Goal: Transaction & Acquisition: Purchase product/service

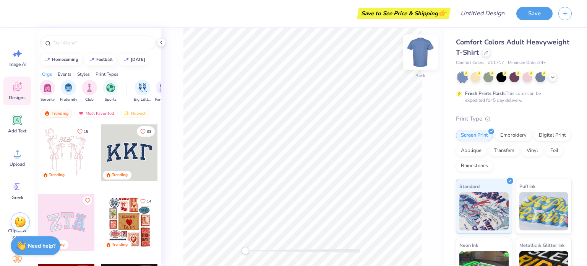
click at [421, 58] on img at bounding box center [420, 52] width 31 height 31
click at [575, 43] on div "Comfort Colors Adult Heavyweight T-Shirt Comfort Colors # C1717 Minimum Order: …" at bounding box center [515, 189] width 143 height 323
click at [22, 154] on icon at bounding box center [16, 153] width 11 height 11
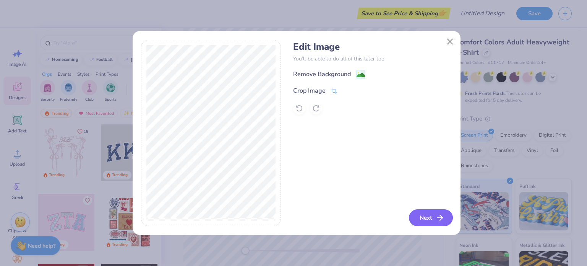
click at [435, 226] on button "Next" at bounding box center [431, 217] width 44 height 17
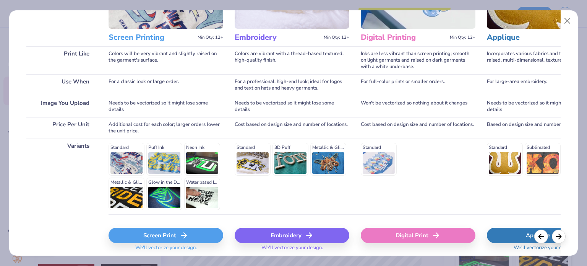
scroll to position [96, 0]
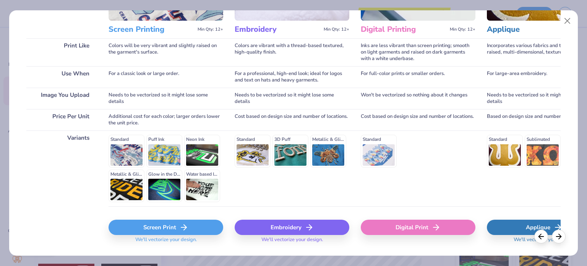
click at [143, 227] on div "Screen Print" at bounding box center [166, 226] width 115 height 15
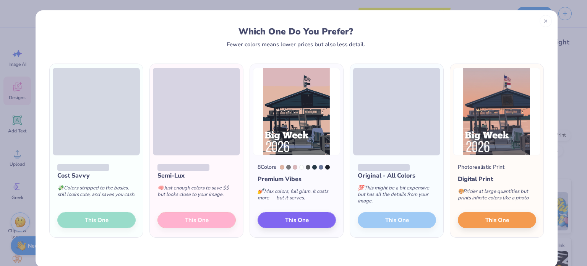
drag, startPoint x: 208, startPoint y: 169, endPoint x: 70, endPoint y: 249, distance: 159.5
click at [70, 249] on div "Cost Savvy 💸 Colors stripped to the basics, still looks cute, and saves you cas…" at bounding box center [297, 157] width 522 height 220
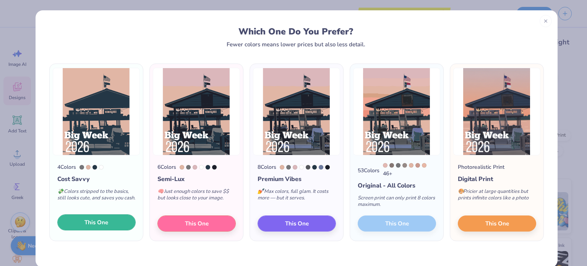
click at [110, 223] on button "This One" at bounding box center [96, 222] width 78 height 16
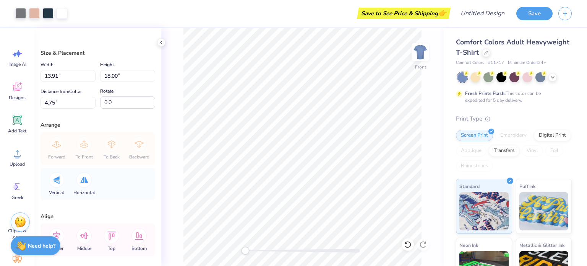
click at [213, 154] on div at bounding box center [293, 133] width 587 height 266
type input "12.51"
type input "16.18"
type input "3.00"
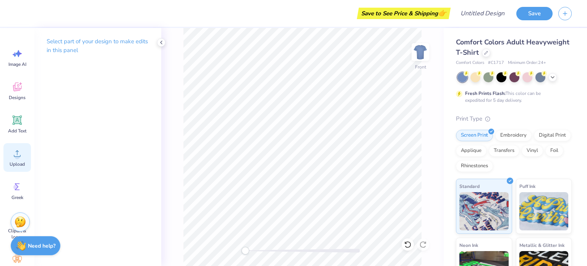
click at [8, 165] on div "Upload" at bounding box center [17, 157] width 28 height 29
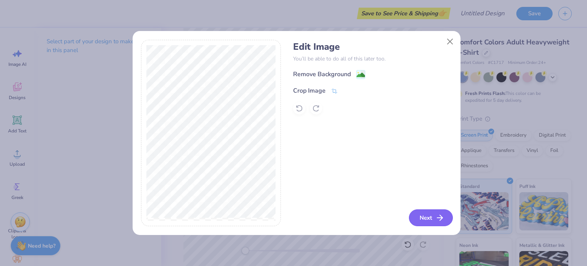
click at [431, 216] on button "Next" at bounding box center [431, 217] width 44 height 17
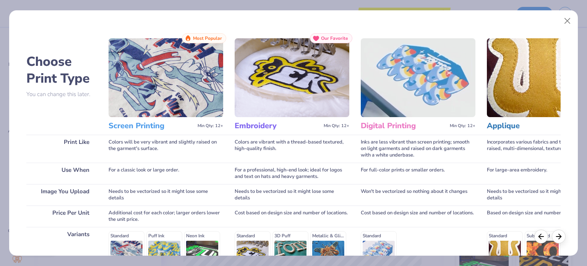
scroll to position [115, 0]
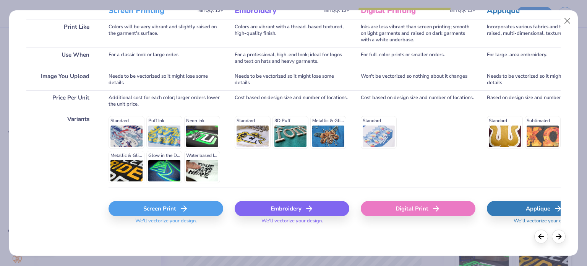
click at [171, 210] on div "Screen Print" at bounding box center [166, 208] width 115 height 15
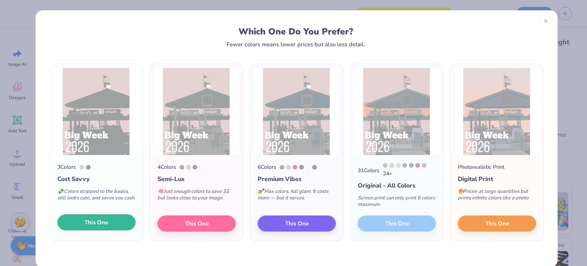
click at [101, 226] on span "This One" at bounding box center [96, 222] width 24 height 9
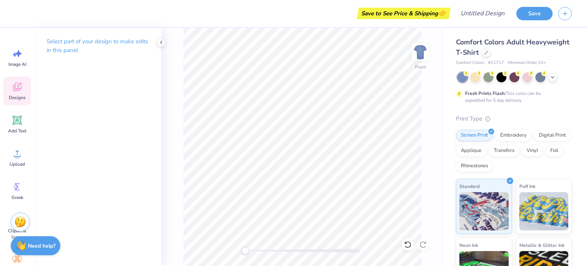
click at [15, 93] on div "Designs" at bounding box center [17, 90] width 28 height 29
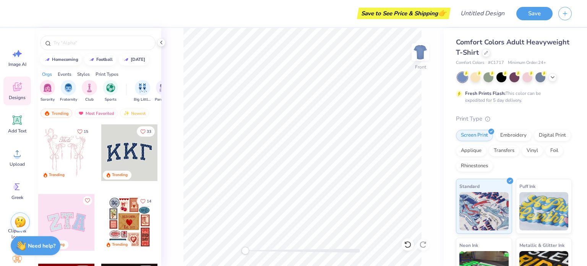
click at [3, 117] on div "Image AI Designs Add Text Upload Greek Clipart & logos Decorate" at bounding box center [17, 147] width 34 height 238
click at [17, 160] on div "Upload" at bounding box center [17, 157] width 28 height 29
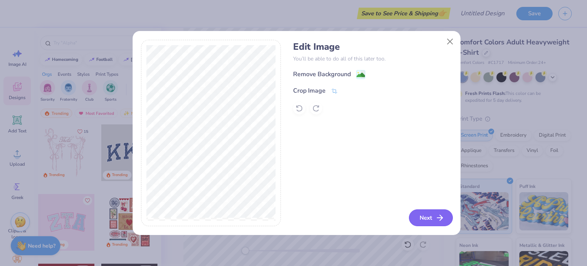
click at [429, 214] on button "Next" at bounding box center [431, 217] width 44 height 17
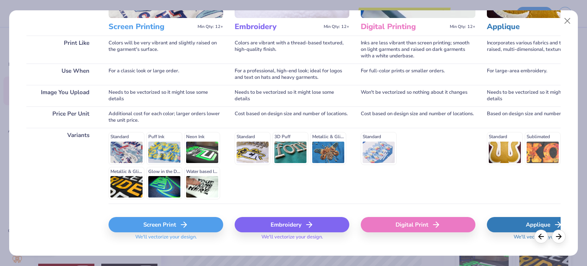
scroll to position [99, 0]
click at [181, 221] on icon at bounding box center [183, 223] width 9 height 9
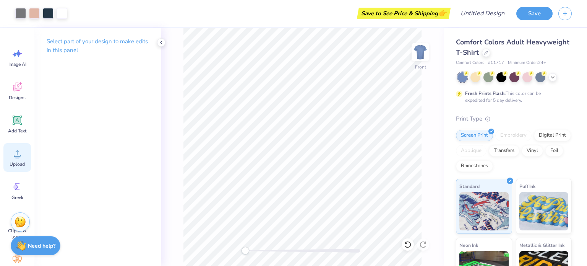
click at [14, 157] on icon at bounding box center [16, 153] width 11 height 11
click at [18, 134] on div "Add Text" at bounding box center [17, 124] width 28 height 29
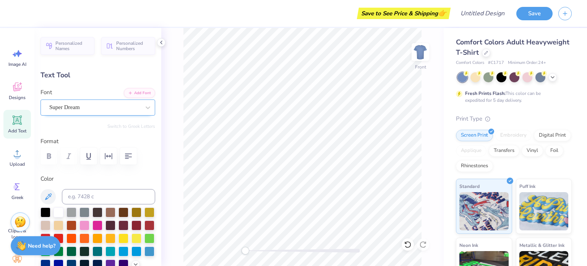
click at [87, 107] on div "Super Dream" at bounding box center [95, 107] width 92 height 12
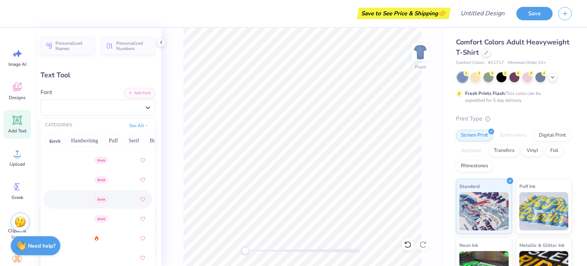
scroll to position [183, 0]
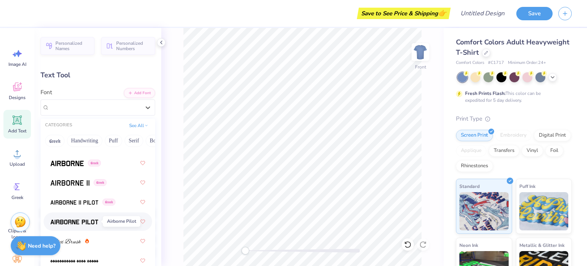
click at [68, 217] on span at bounding box center [74, 221] width 48 height 8
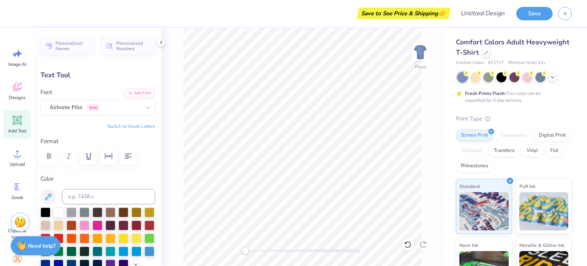
scroll to position [6, 2]
type textarea "White Lake"
type input "13.32"
type input "1.72"
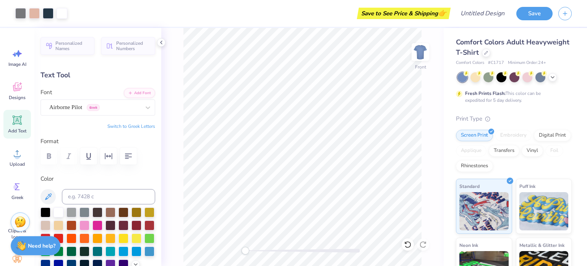
type input "18.97"
type input "10.45"
type input "1.35"
type input "19.42"
click at [431, 136] on div "Front" at bounding box center [302, 147] width 282 height 238
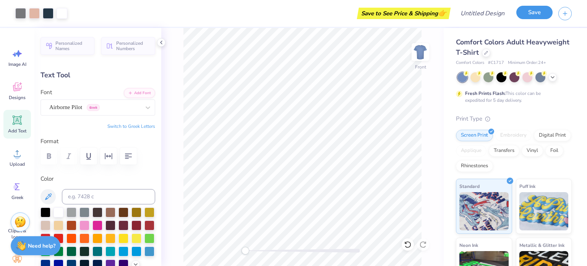
click at [530, 18] on button "Save" at bounding box center [534, 12] width 36 height 13
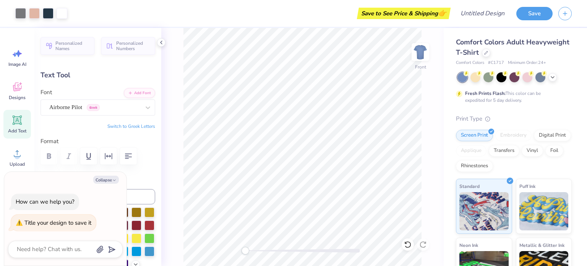
click at [516, 15] on div "Art colors Save to See Price & Shipping 👉 Design Title Save" at bounding box center [293, 13] width 587 height 27
click at [521, 13] on button "Save" at bounding box center [534, 12] width 36 height 13
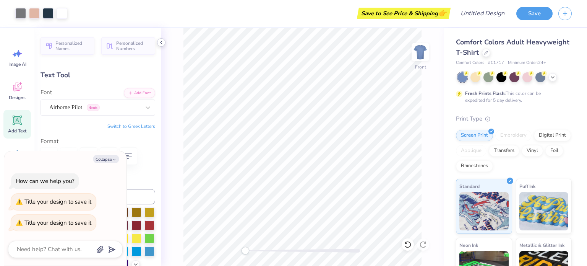
click at [158, 42] on icon at bounding box center [161, 42] width 6 height 6
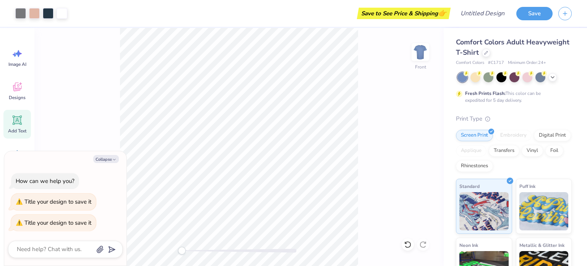
type textarea "x"
click at [85, 18] on div "Save to See Price & Shipping 👉" at bounding box center [261, 13] width 376 height 27
click at [122, 13] on div "Save to See Price & Shipping 👉" at bounding box center [261, 13] width 376 height 27
click at [398, 23] on div "Save to See Price & Shipping 👉" at bounding box center [261, 13] width 376 height 27
click at [402, 18] on div "Save to See Price & Shipping 👉" at bounding box center [404, 13] width 90 height 11
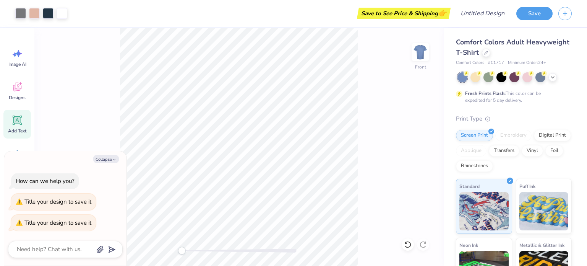
click at [407, 15] on div "Save to See Price & Shipping 👉" at bounding box center [404, 13] width 90 height 11
drag, startPoint x: 431, startPoint y: 61, endPoint x: 425, endPoint y: 57, distance: 6.9
click at [425, 57] on div "Front" at bounding box center [238, 147] width 409 height 238
click at [535, 54] on div "Comfort Colors Adult Heavyweight T-Shirt" at bounding box center [514, 47] width 116 height 21
click at [488, 54] on icon at bounding box center [486, 52] width 4 height 4
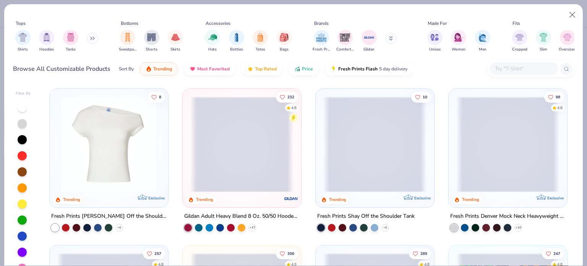
click at [530, 54] on div "Cropped Slim Oversized Regular" at bounding box center [556, 41] width 92 height 28
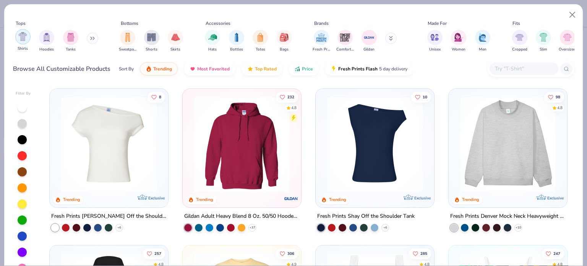
click at [27, 42] on div "filter for Shirts" at bounding box center [22, 36] width 15 height 15
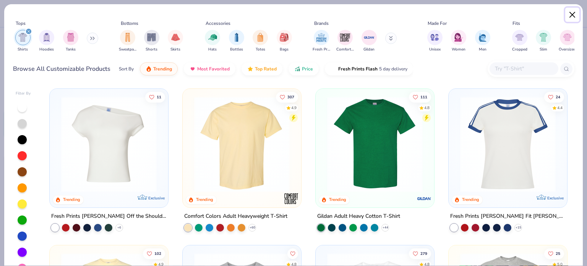
click at [569, 17] on button "Close" at bounding box center [572, 15] width 15 height 15
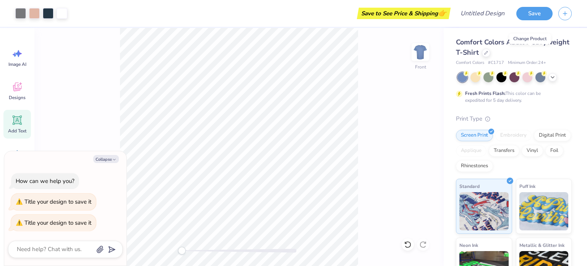
type textarea "x"
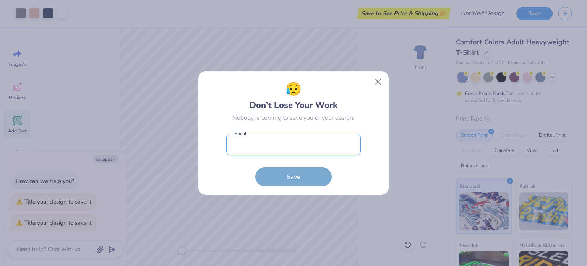
click at [290, 154] on input "email" at bounding box center [293, 144] width 135 height 21
type input "costnerjackson1@gmail.com"
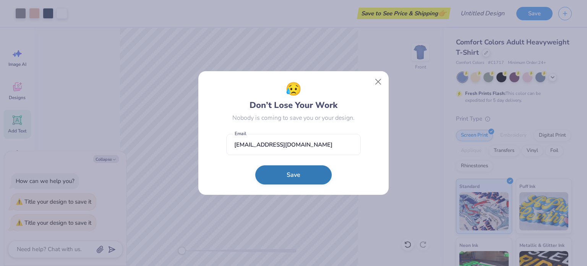
click at [300, 175] on button "Save" at bounding box center [293, 174] width 76 height 19
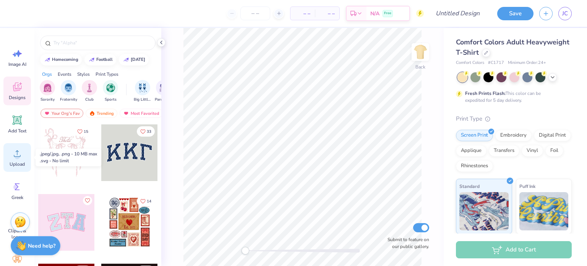
click at [19, 161] on span "Upload" at bounding box center [17, 164] width 15 height 6
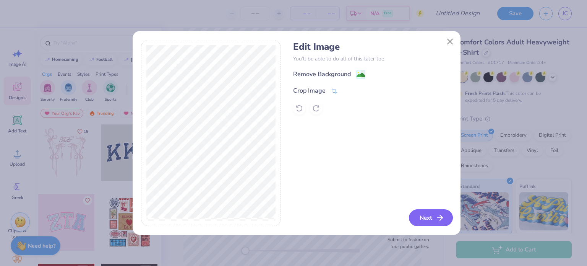
click at [425, 219] on button "Next" at bounding box center [431, 217] width 44 height 17
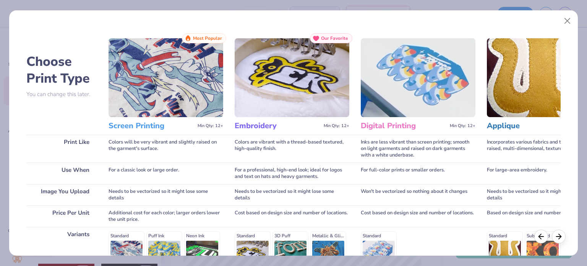
scroll to position [115, 0]
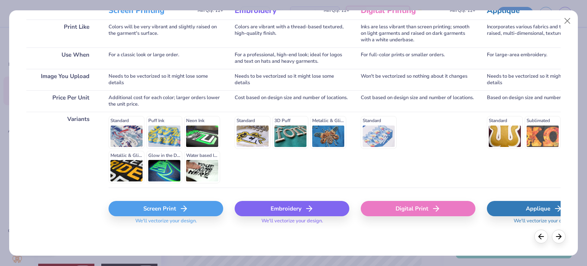
click at [156, 212] on div "Screen Print" at bounding box center [166, 208] width 115 height 15
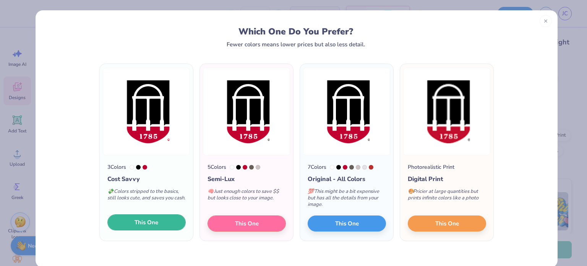
click at [143, 221] on span "This One" at bounding box center [147, 222] width 24 height 9
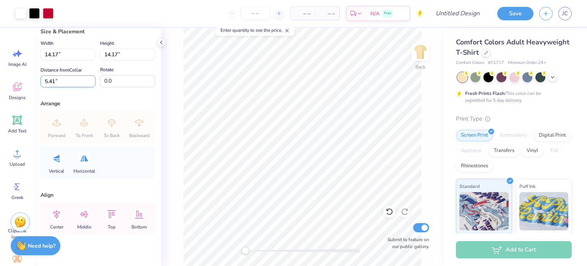
scroll to position [32, 0]
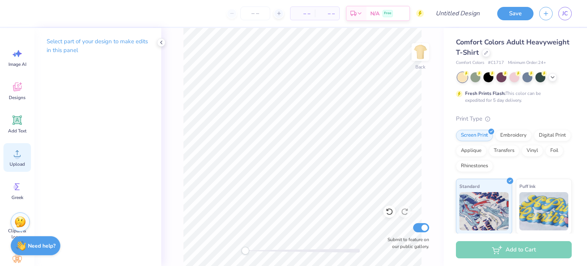
click at [13, 156] on icon at bounding box center [16, 153] width 11 height 11
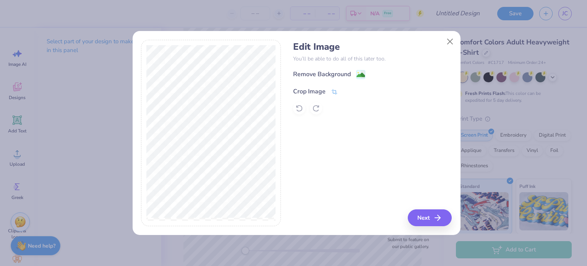
click at [302, 90] on div "Crop Image" at bounding box center [309, 91] width 32 height 9
click at [358, 93] on button at bounding box center [358, 90] width 8 height 8
click at [328, 67] on div "Edit Image You’ll be able to do all of this later too. Remove Background Crop I…" at bounding box center [372, 77] width 159 height 73
click at [327, 70] on div "Remove Background" at bounding box center [322, 74] width 58 height 9
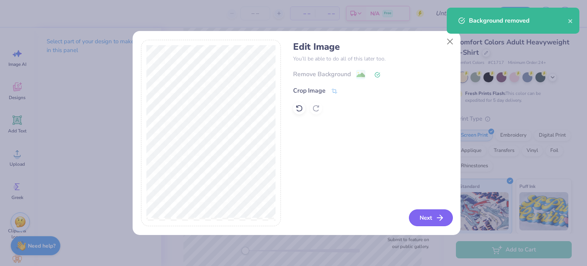
click at [422, 217] on button "Next" at bounding box center [431, 217] width 44 height 17
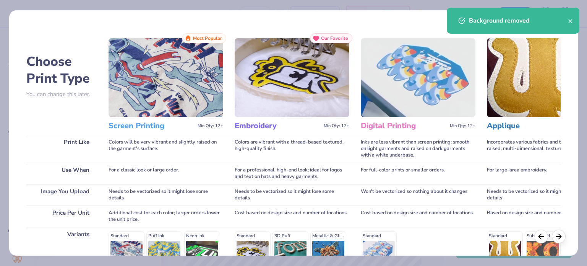
scroll to position [115, 0]
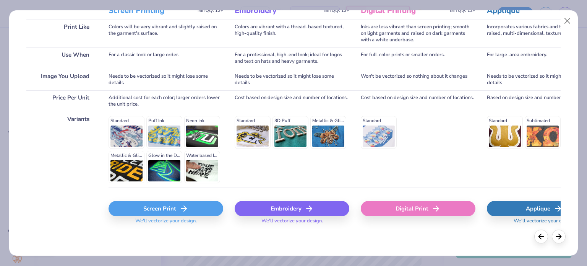
click at [157, 211] on div "Screen Print" at bounding box center [166, 208] width 115 height 15
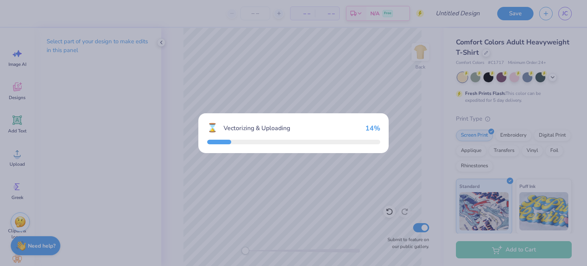
drag, startPoint x: 157, startPoint y: 211, endPoint x: 234, endPoint y: 182, distance: 81.6
click at [234, 182] on div "⌛ Vectorizing & Uploading 14 %" at bounding box center [293, 133] width 587 height 266
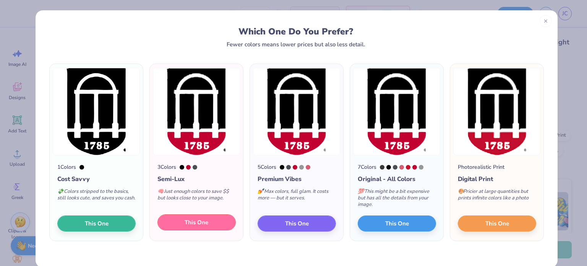
click at [177, 225] on button "This One" at bounding box center [196, 222] width 78 height 16
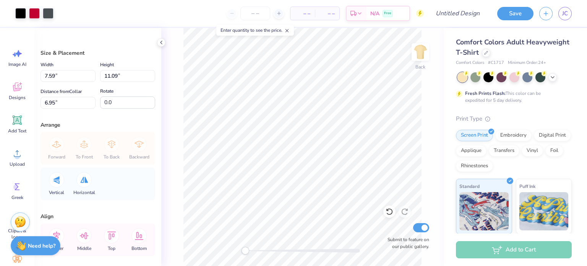
type input "3.05"
type input "4.46"
click at [551, 76] on icon at bounding box center [553, 76] width 6 height 6
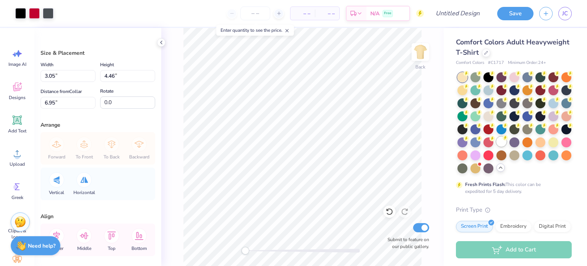
click at [496, 146] on div at bounding box center [501, 141] width 10 height 10
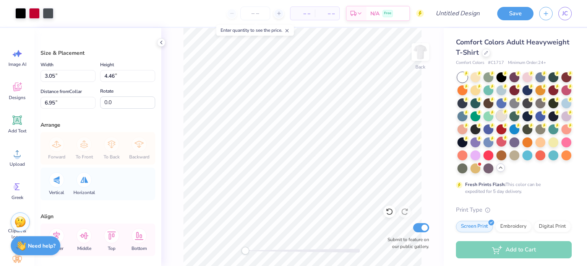
click at [506, 114] on div at bounding box center [501, 115] width 10 height 10
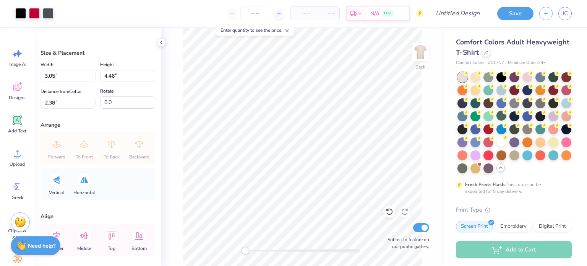
type input "2.65"
type input "3.88"
type input "2.38"
click at [417, 57] on img at bounding box center [420, 52] width 31 height 31
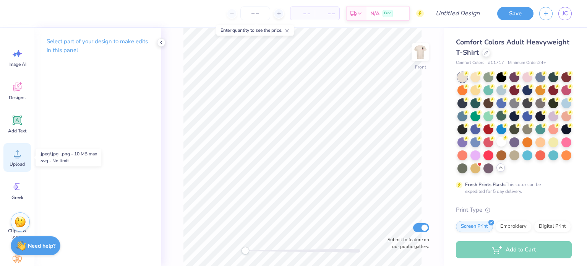
click at [12, 155] on icon at bounding box center [16, 153] width 11 height 11
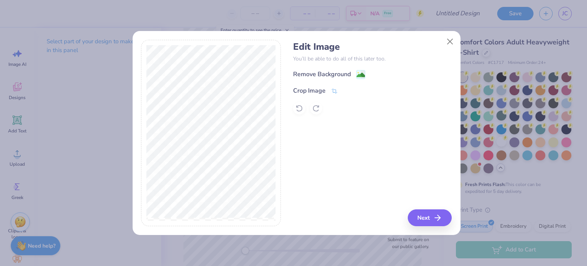
click at [318, 81] on div "Remove Background Crop Image" at bounding box center [372, 92] width 159 height 45
click at [318, 80] on div "Remove Background Crop Image" at bounding box center [372, 92] width 159 height 45
click at [314, 76] on div "Remove Background" at bounding box center [322, 74] width 58 height 9
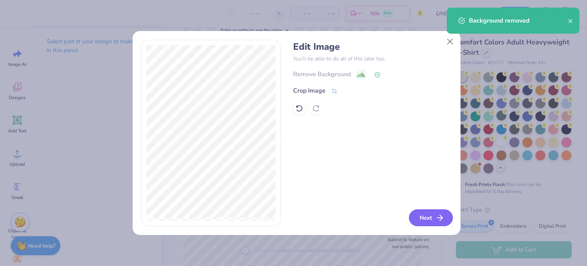
click at [426, 217] on button "Next" at bounding box center [431, 217] width 44 height 17
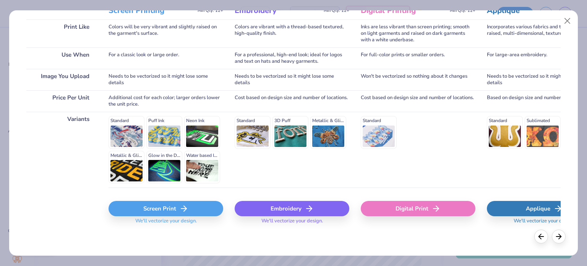
click at [140, 200] on div "Screen Print We'll vectorize your design." at bounding box center [166, 209] width 115 height 45
click at [142, 207] on div "Screen Print" at bounding box center [166, 208] width 115 height 15
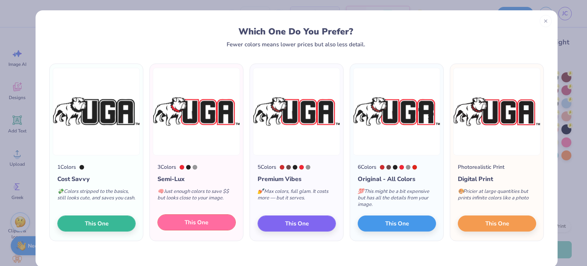
click at [174, 225] on button "This One" at bounding box center [196, 222] width 78 height 16
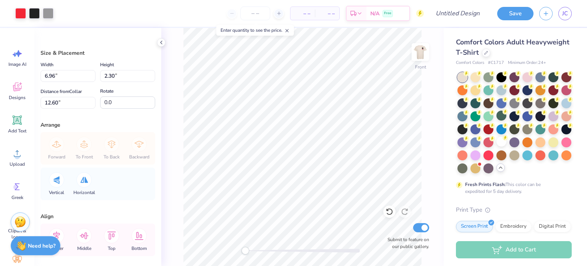
click at [181, 188] on div "Front Submit to feature on our public gallery." at bounding box center [302, 147] width 282 height 238
type input "13.19"
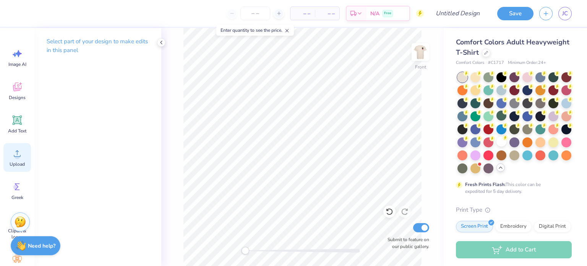
click at [20, 167] on div "Upload" at bounding box center [17, 157] width 28 height 29
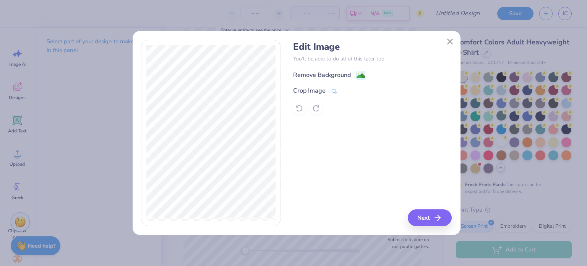
click at [309, 79] on div "Remove Background" at bounding box center [322, 74] width 58 height 9
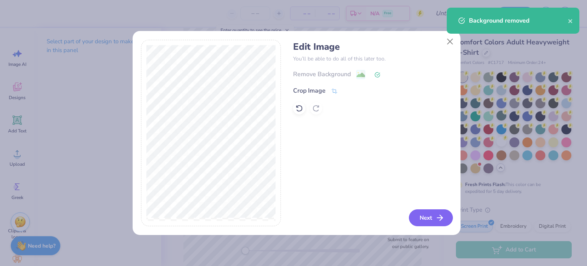
click at [432, 216] on button "Next" at bounding box center [431, 217] width 44 height 17
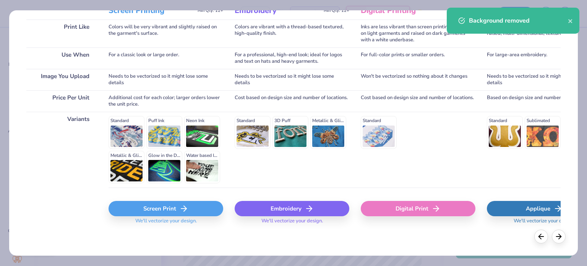
click at [177, 214] on div "Screen Print" at bounding box center [166, 208] width 115 height 15
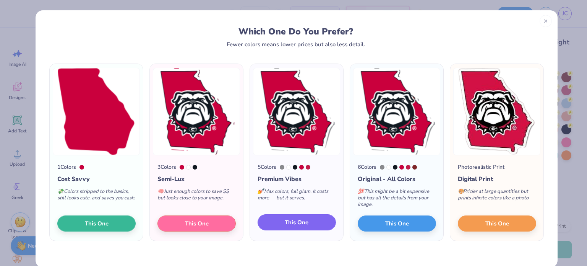
click at [273, 221] on button "This One" at bounding box center [297, 222] width 78 height 16
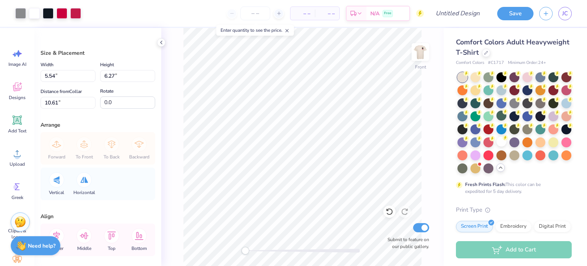
type input "9.82"
type input "11.12"
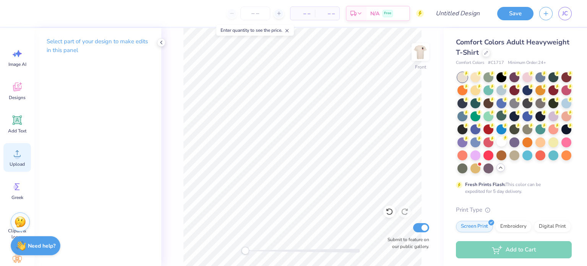
click at [5, 149] on div "Upload" at bounding box center [17, 157] width 28 height 29
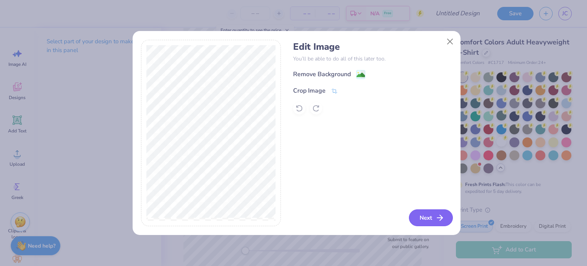
click at [421, 221] on button "Next" at bounding box center [431, 217] width 44 height 17
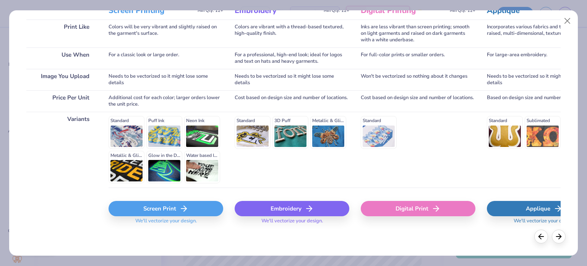
click at [157, 214] on div "Screen Print" at bounding box center [166, 208] width 115 height 15
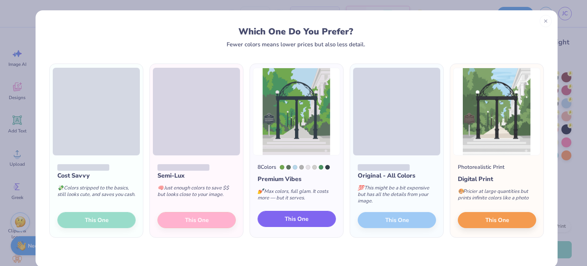
click at [271, 218] on button "This One" at bounding box center [297, 219] width 78 height 16
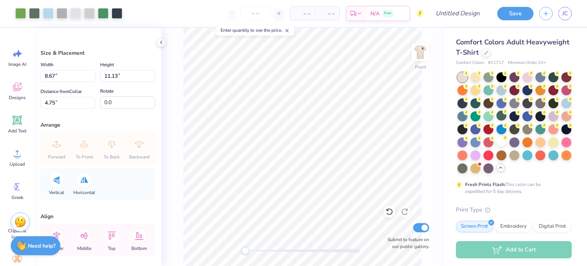
type input "8.67"
type input "11.13"
type input "10.45"
type input "13.42"
type input "4.55"
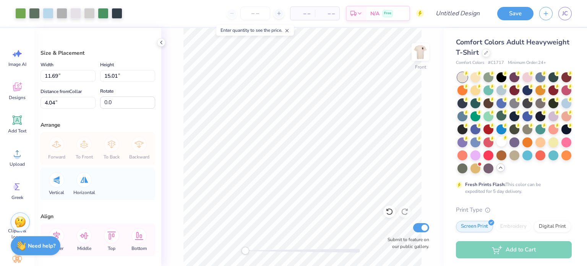
type input "11.69"
type input "15.01"
type input "4.04"
click at [419, 51] on img at bounding box center [420, 52] width 31 height 31
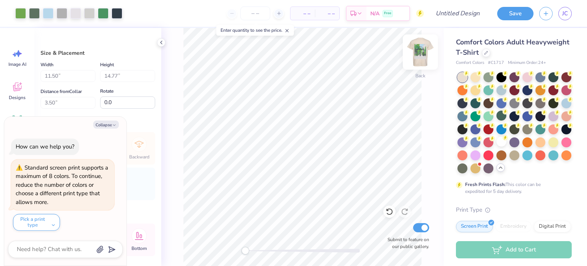
type textarea "x"
type input "2.65"
type input "3.88"
type input "2.50"
type textarea "x"
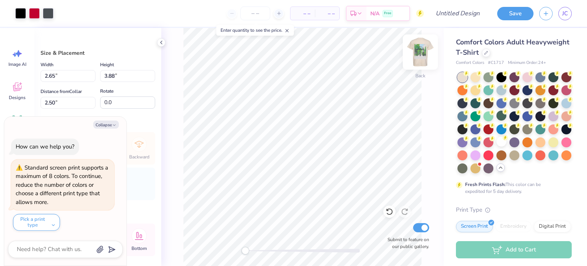
type input "2.34"
type input "3.41"
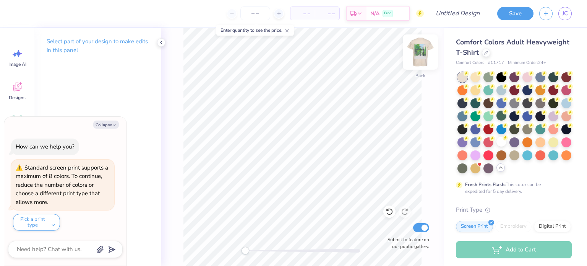
click at [417, 56] on img at bounding box center [420, 52] width 31 height 31
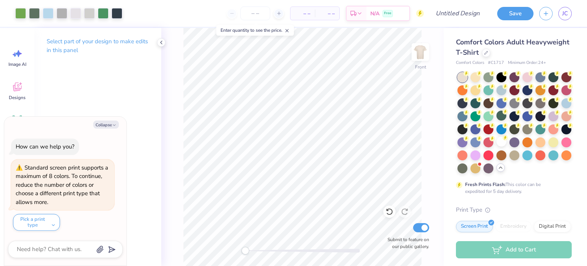
click at [94, 100] on div "Select part of your design to make edits in this panel" at bounding box center [97, 147] width 127 height 238
click at [107, 123] on button "Collapse" at bounding box center [106, 124] width 26 height 8
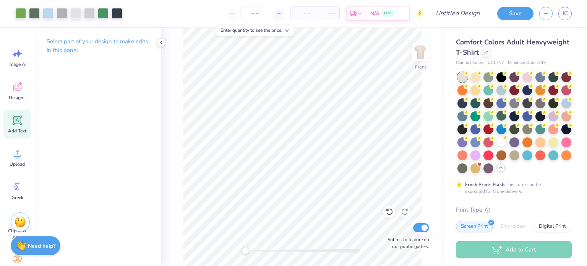
click at [18, 133] on span "Add Text" at bounding box center [17, 131] width 18 height 6
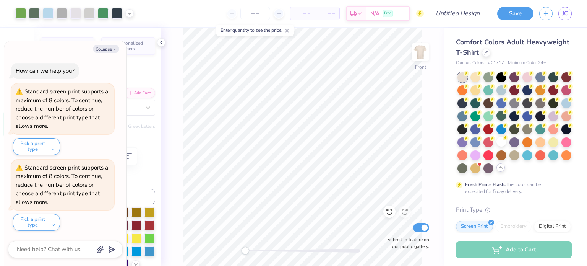
scroll to position [69, 0]
type textarea "x"
type textarea "A"
type textarea "x"
type textarea "Ath"
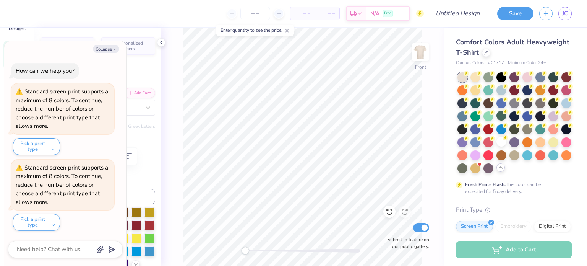
type textarea "x"
type textarea "Athe"
type textarea "x"
type textarea "[GEOGRAPHIC_DATA]"
type textarea "x"
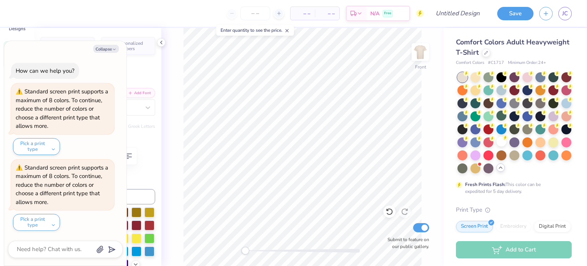
type textarea "[GEOGRAPHIC_DATA]"
type textarea "x"
type textarea "[GEOGRAPHIC_DATA]"
type textarea "x"
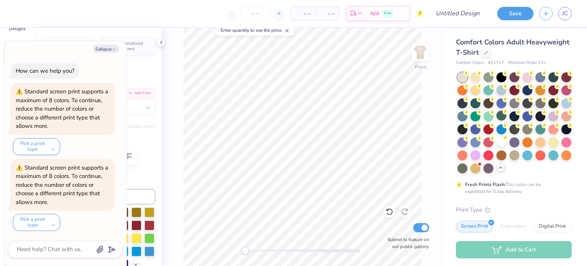
type textarea "[GEOGRAPHIC_DATA]"
type textarea "x"
type textarea "[GEOGRAPHIC_DATA] ,"
type textarea "x"
type textarea "[GEOGRAPHIC_DATA]"
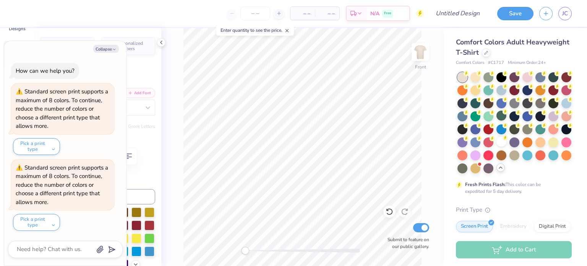
type textarea "x"
type textarea "[GEOGRAPHIC_DATA]"
type textarea "x"
type textarea "[GEOGRAPHIC_DATA],"
type textarea "x"
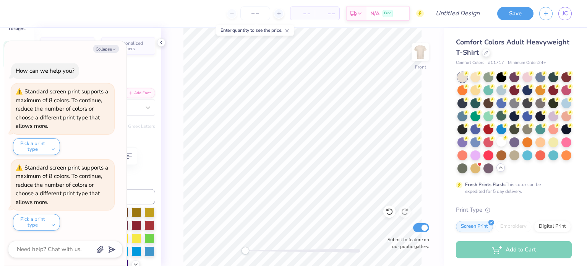
type textarea "[GEOGRAPHIC_DATA],"
type textarea "x"
type textarea "GAthens,"
type textarea "x"
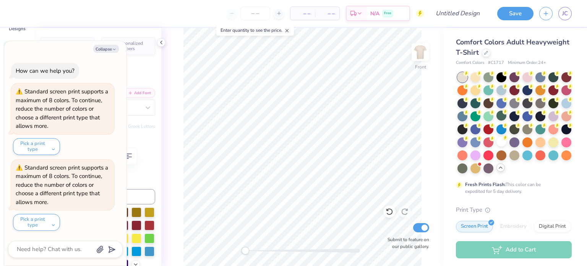
type textarea "[GEOGRAPHIC_DATA],"
type textarea "x"
type textarea "[GEOGRAPHIC_DATA],"
type textarea "x"
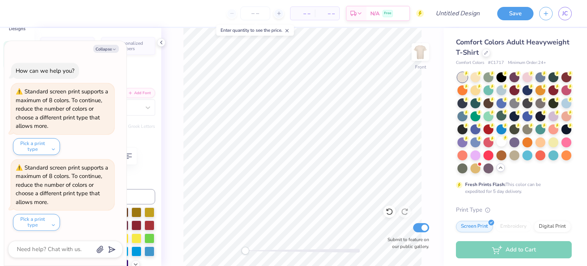
type textarea "[GEOGRAPHIC_DATA], G"
type textarea "x"
type textarea "[GEOGRAPHIC_DATA], [GEOGRAPHIC_DATA]"
type textarea "x"
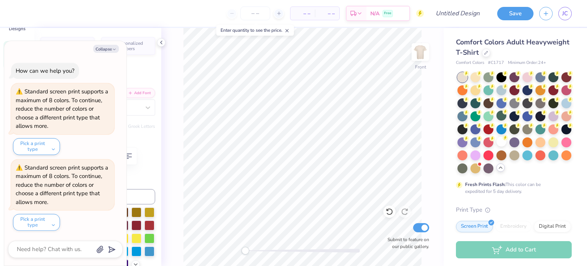
type input "11.71"
type input "1.96"
type input "12.77"
click at [106, 55] on div "Collapse How can we help you? Standard screen print supports a maximum of 8 col…" at bounding box center [65, 153] width 122 height 225
click at [106, 47] on button "Collapse" at bounding box center [106, 49] width 26 height 8
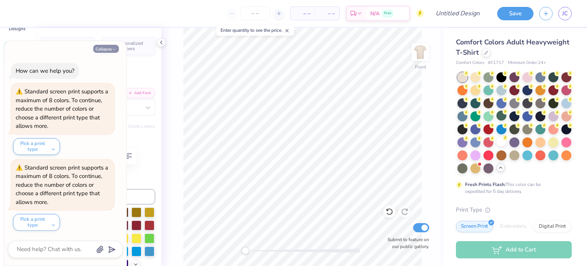
type textarea "x"
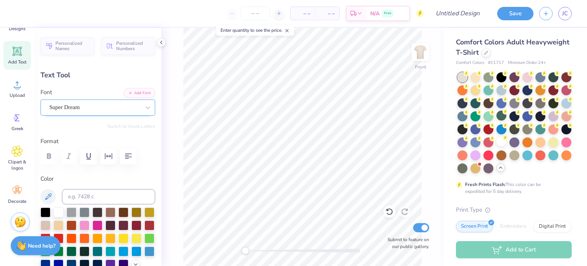
click at [79, 100] on div "Super Dream" at bounding box center [98, 107] width 115 height 16
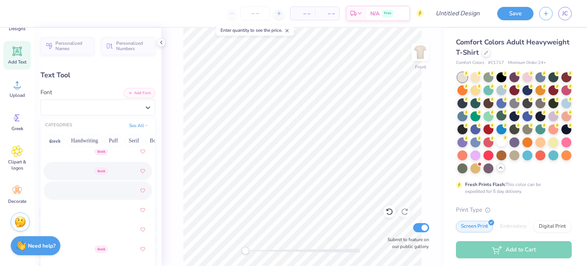
scroll to position [486, 0]
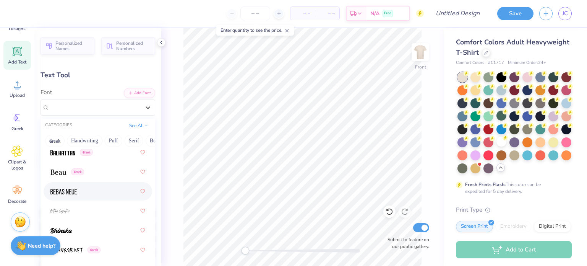
click at [58, 193] on img at bounding box center [63, 191] width 26 height 5
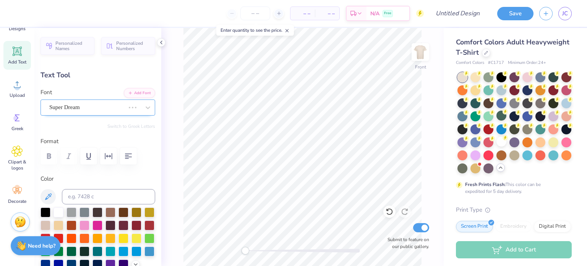
click at [79, 111] on div at bounding box center [87, 107] width 76 height 10
type input "8.00"
type input "1.87"
type input "20.91"
type input "10.75"
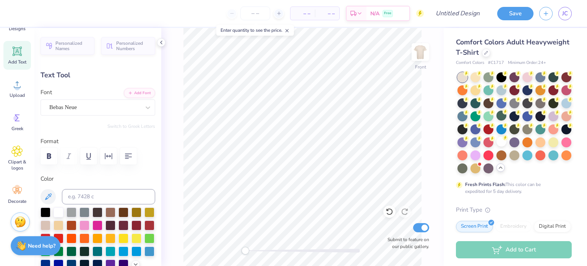
type input "2.51"
click at [46, 211] on div at bounding box center [46, 211] width 10 height 10
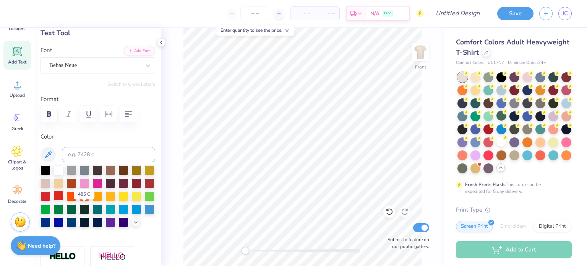
scroll to position [46, 0]
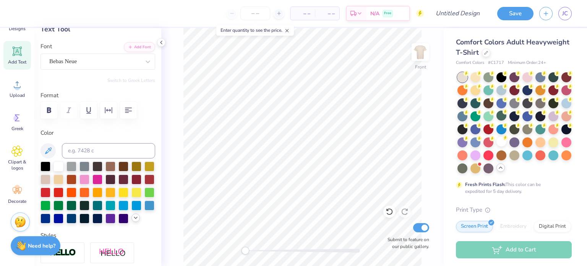
click at [131, 222] on div at bounding box center [135, 217] width 8 height 8
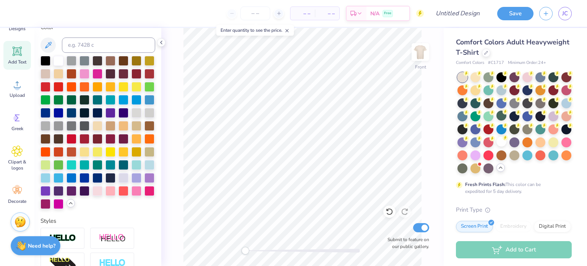
scroll to position [151, 0]
click at [63, 84] on div at bounding box center [59, 86] width 10 height 10
